Goal: Task Accomplishment & Management: Use online tool/utility

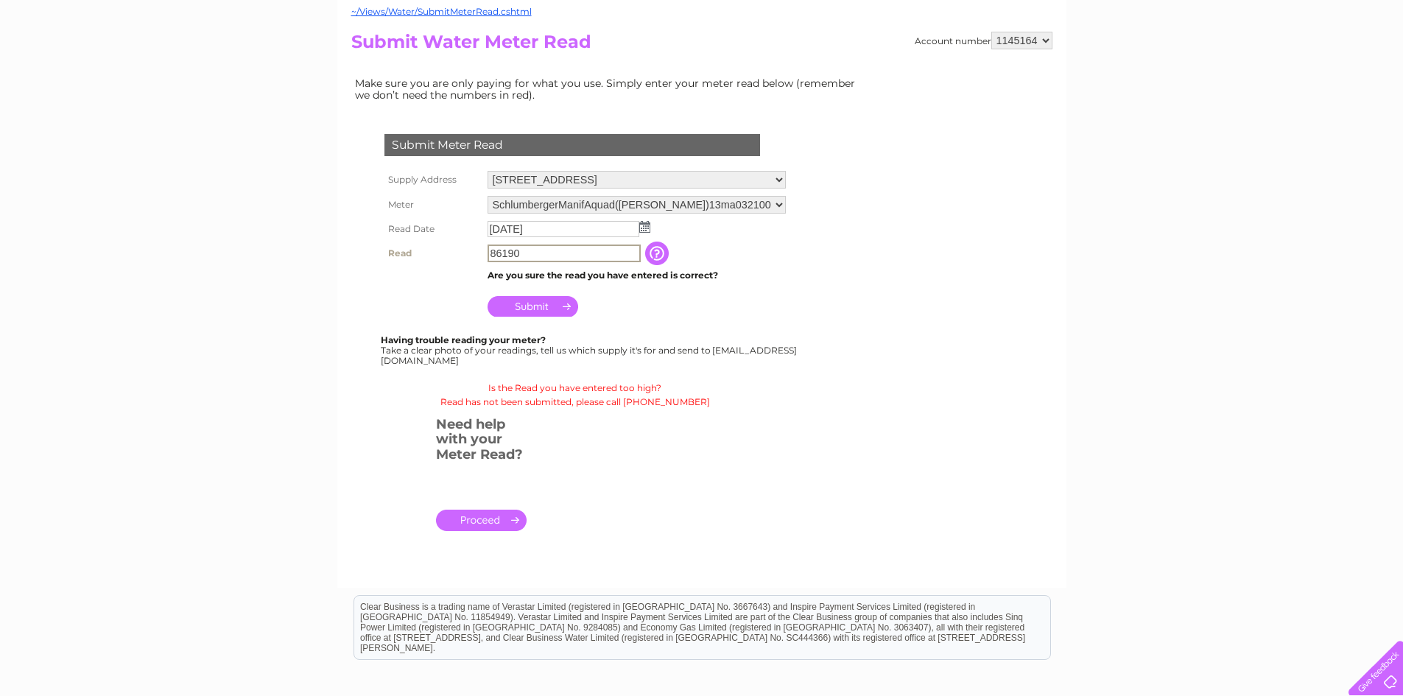
click at [519, 246] on input "86190" at bounding box center [563, 253] width 153 height 18
type input "8"
type input "6"
click at [524, 311] on input "Submit" at bounding box center [532, 306] width 91 height 21
click at [537, 255] on input "58619" at bounding box center [563, 253] width 153 height 18
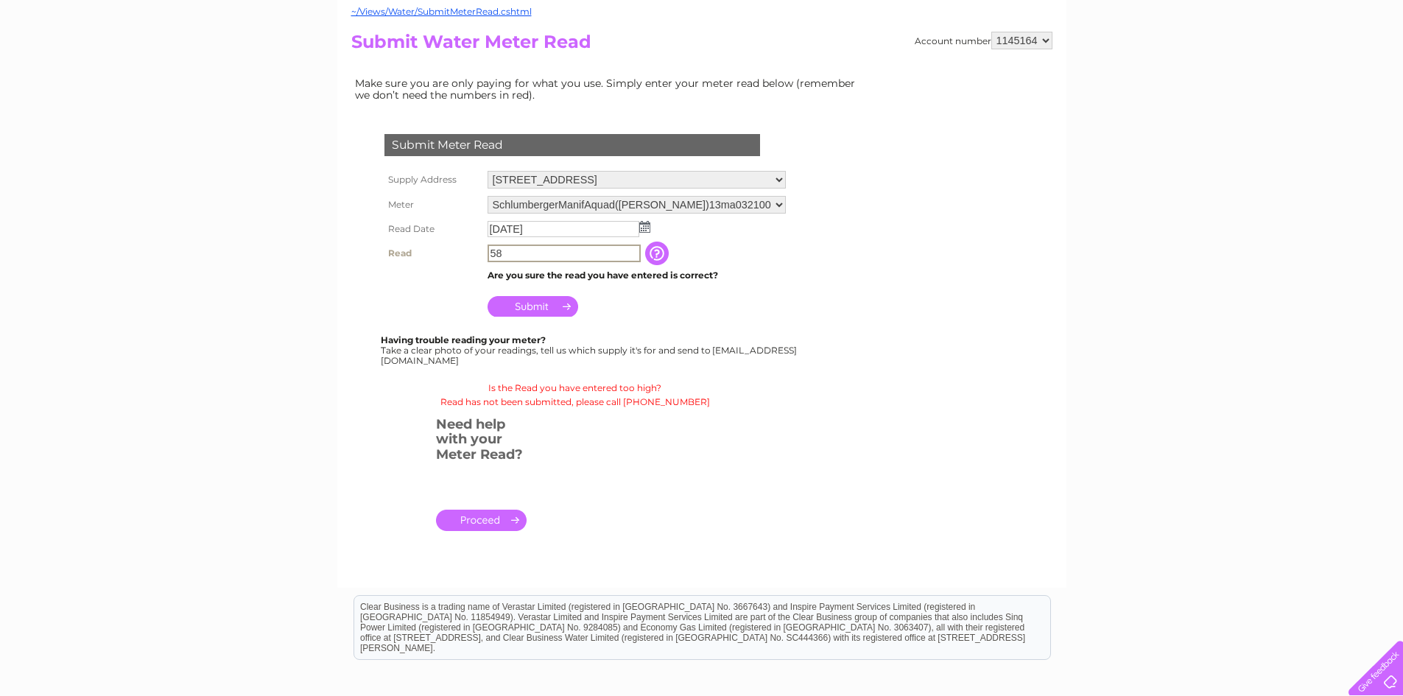
type input "5"
type input "06586"
click at [530, 300] on input "Submit" at bounding box center [532, 305] width 91 height 21
